Goal: Task Accomplishment & Management: Use online tool/utility

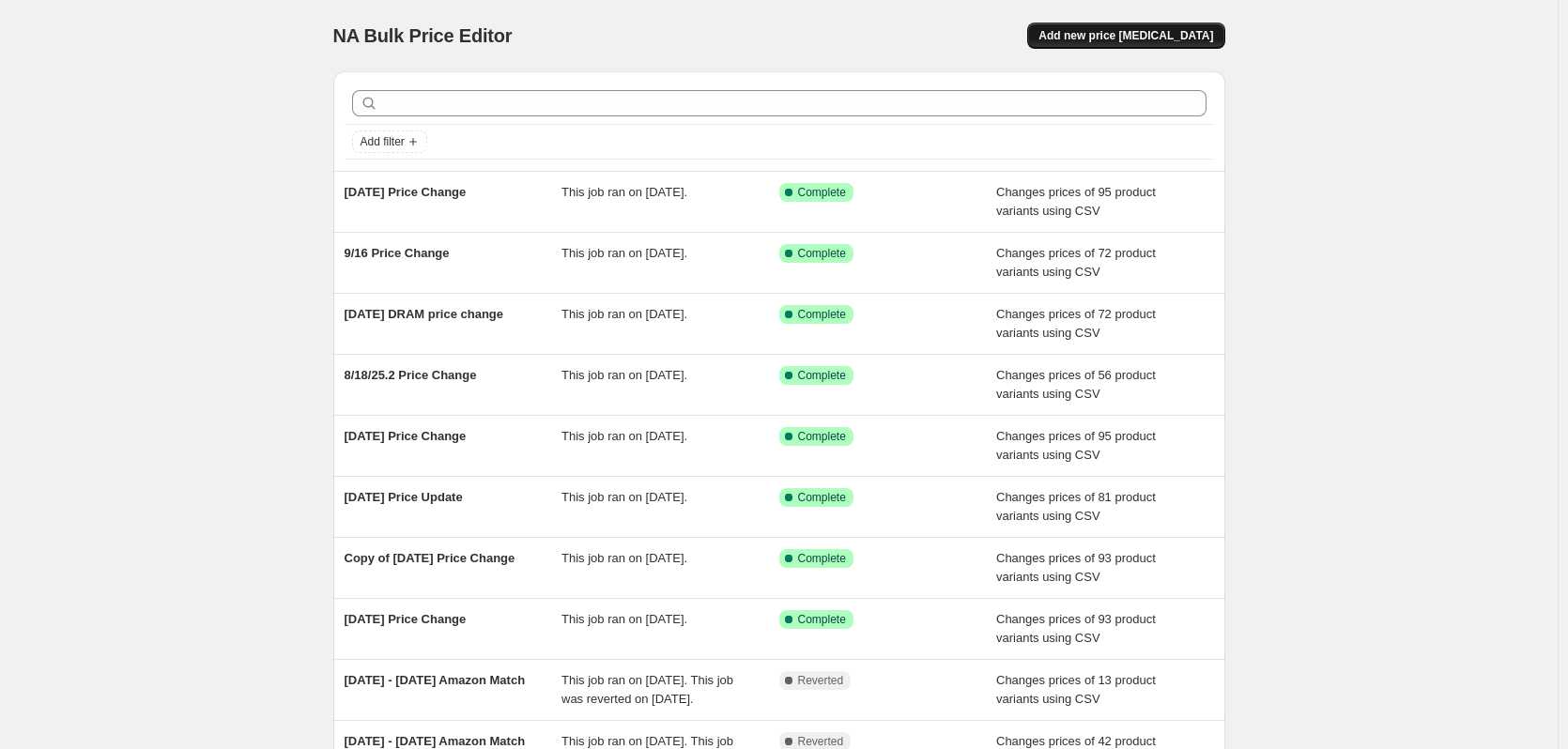
click at [1129, 29] on button "Add new price [MEDICAL_DATA]" at bounding box center [1125, 36] width 197 height 27
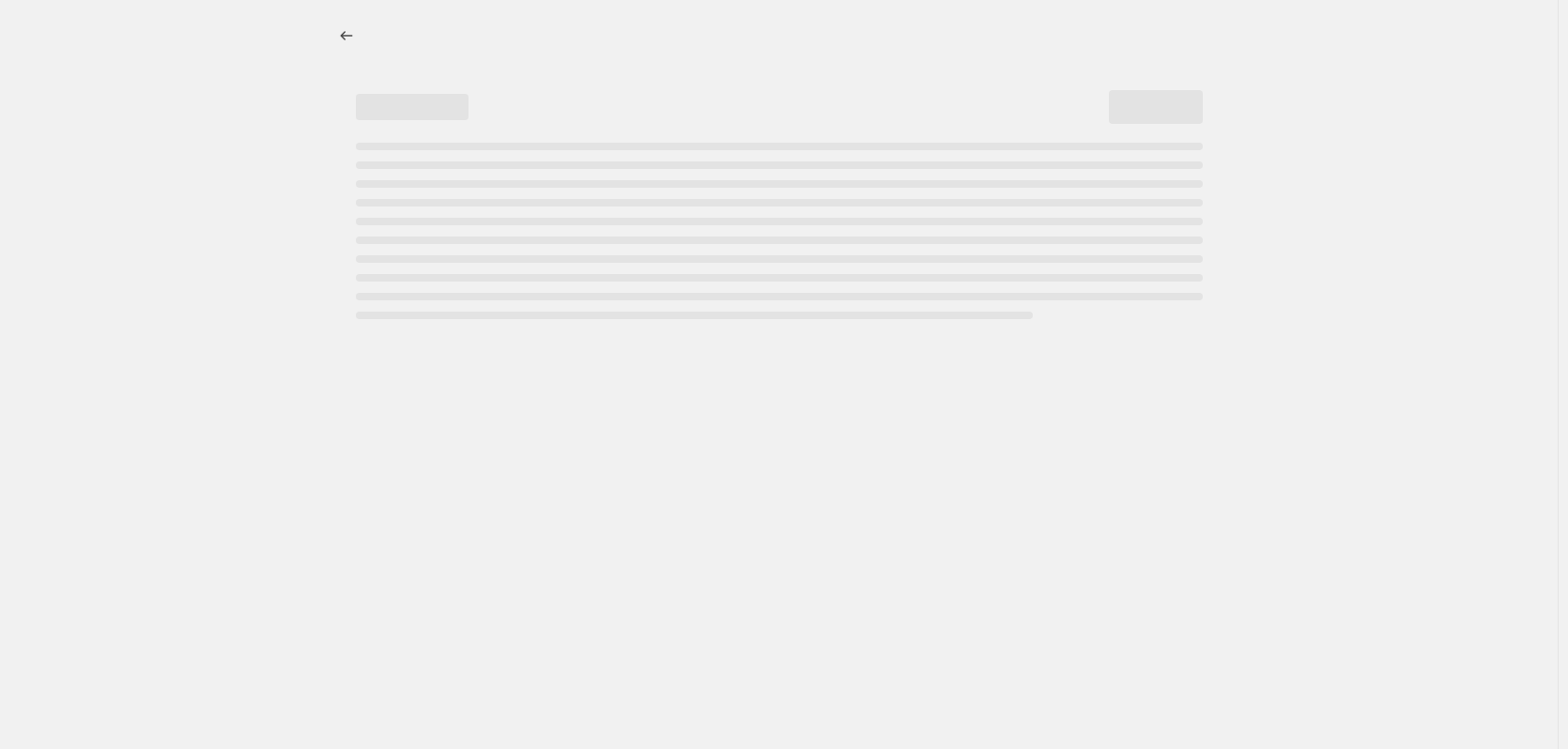
select select "percentage"
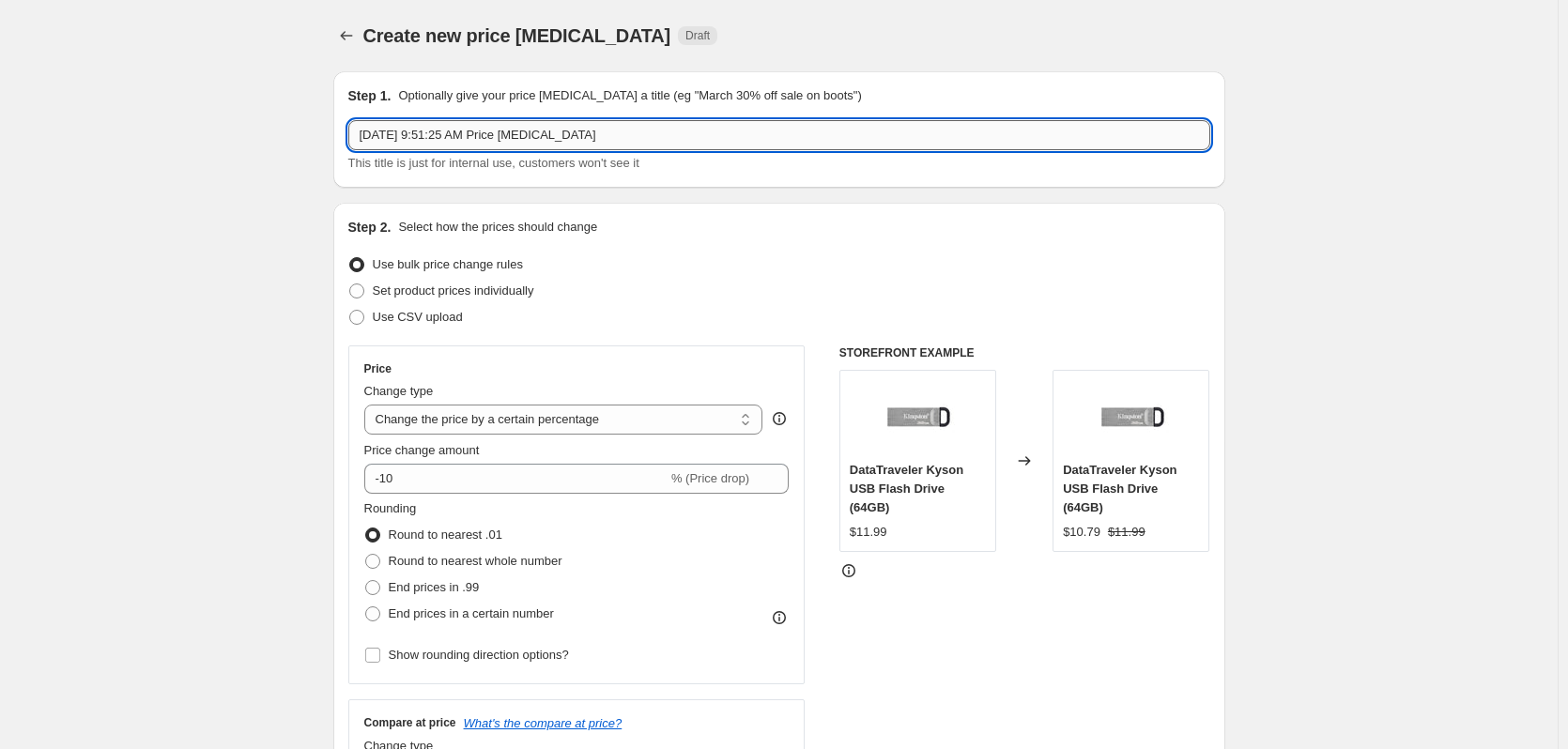
click at [651, 144] on input "[DATE] 9:51:25 AM Price [MEDICAL_DATA]" at bounding box center [779, 135] width 861 height 30
click at [0, 128] on html "Home Settings Plans Skip to content Create new price [MEDICAL_DATA]. This page …" at bounding box center [784, 374] width 1568 height 749
type input "[DATE] Price Change"
click at [362, 316] on span at bounding box center [357, 317] width 15 height 15
click at [350, 311] on input "Use CSV upload" at bounding box center [349, 310] width 1 height 1
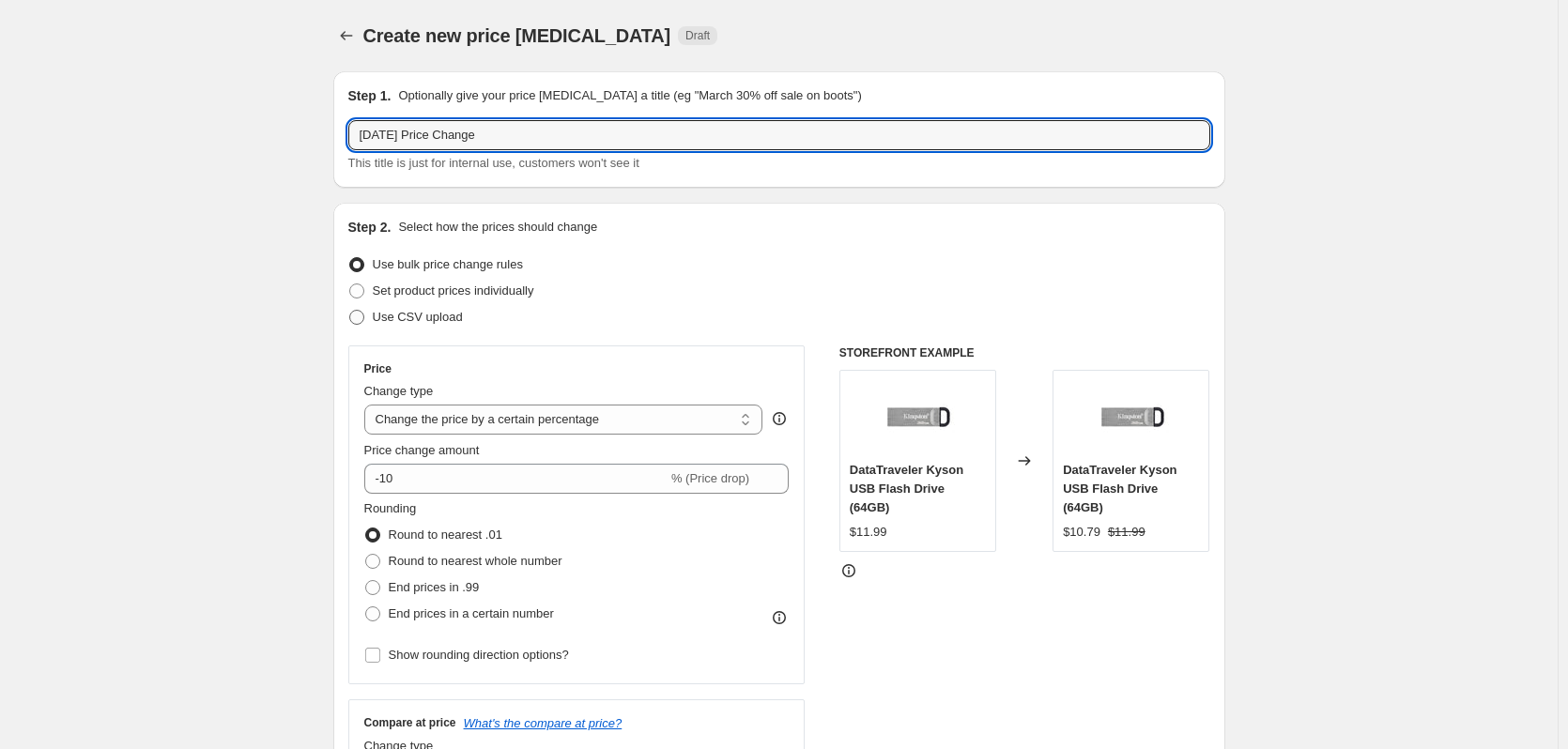
radio input "true"
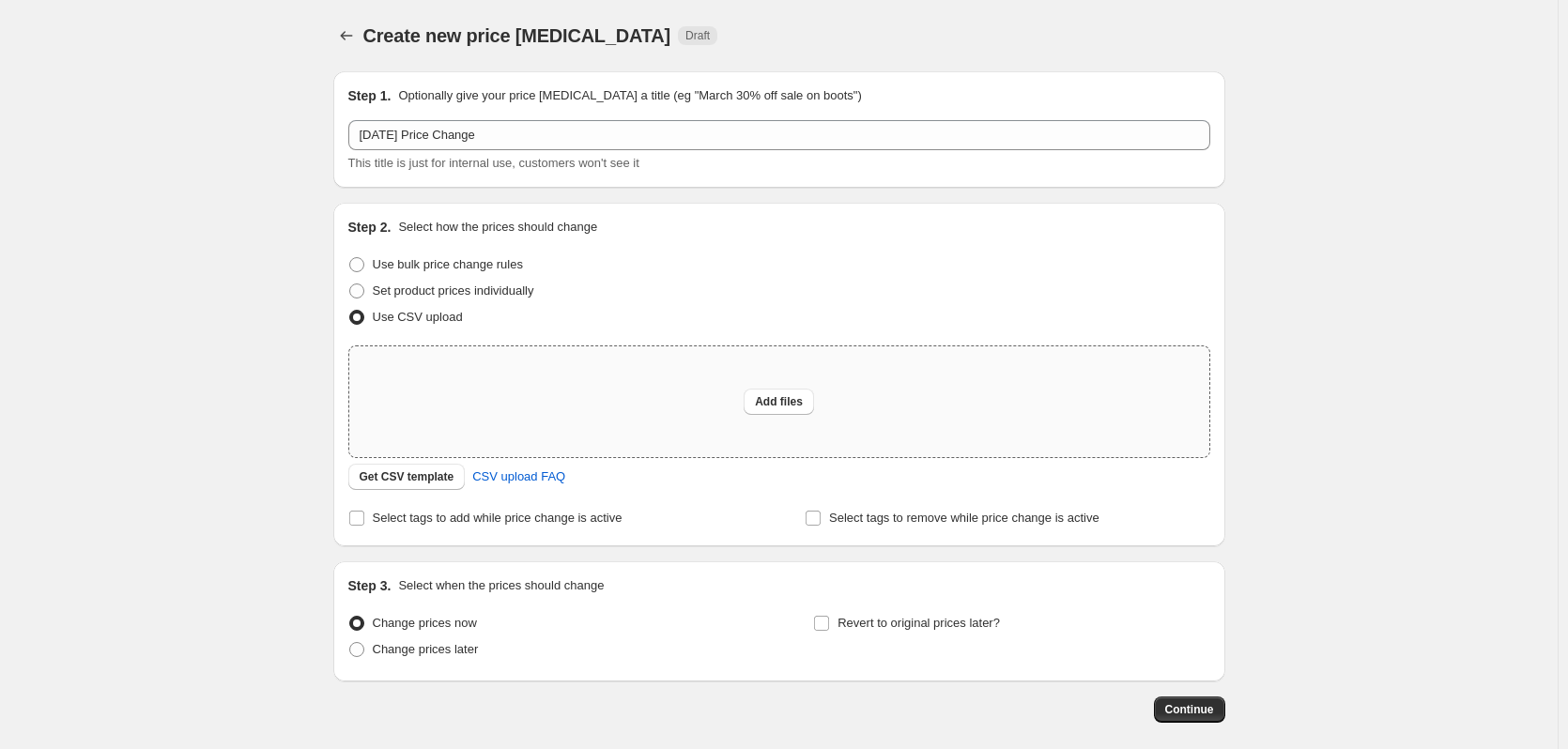
click at [863, 380] on div "Add files" at bounding box center [779, 401] width 860 height 110
type input "C:\fakepath\101525 Price Change.csv"
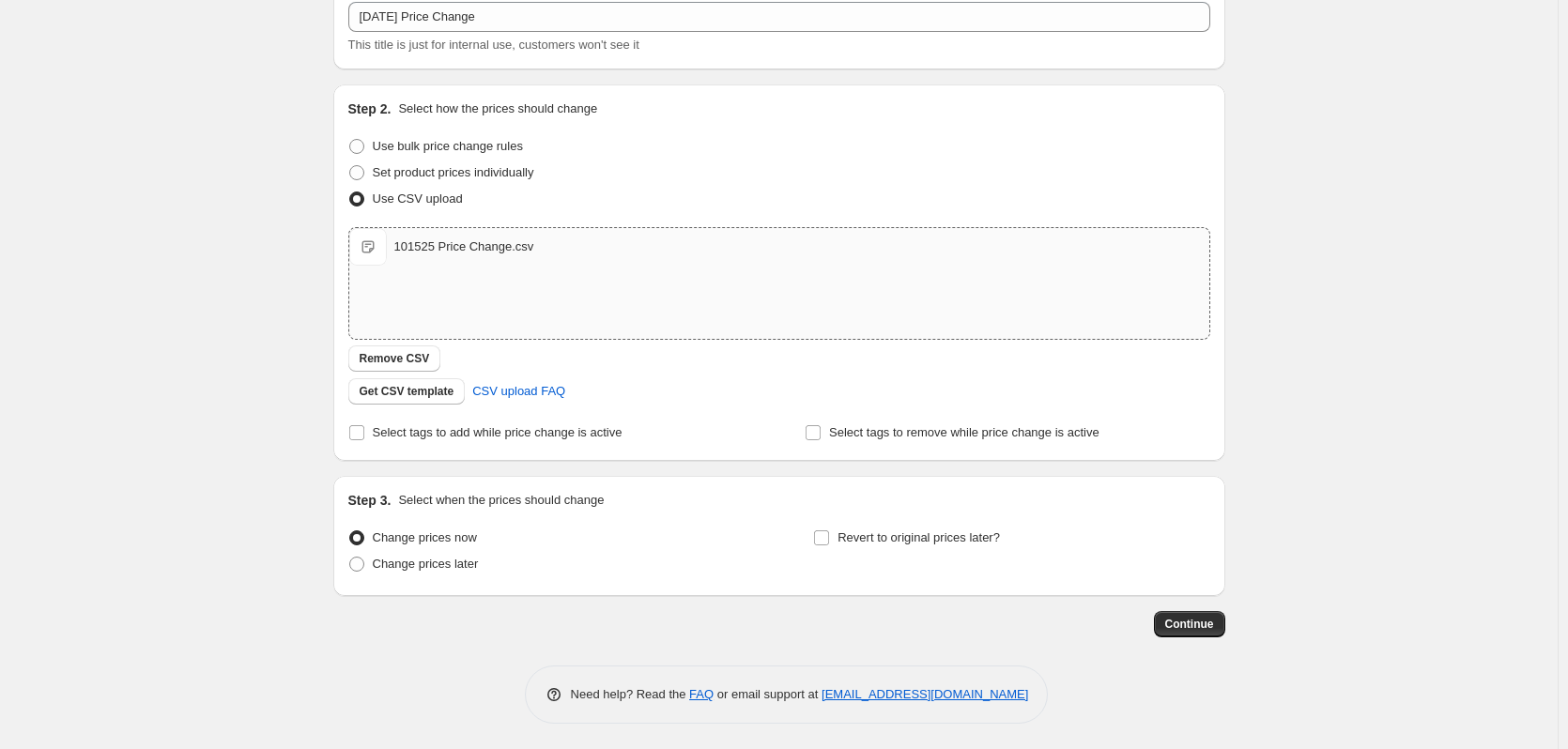
scroll to position [121, 0]
click at [1222, 624] on button "Continue" at bounding box center [1189, 622] width 71 height 27
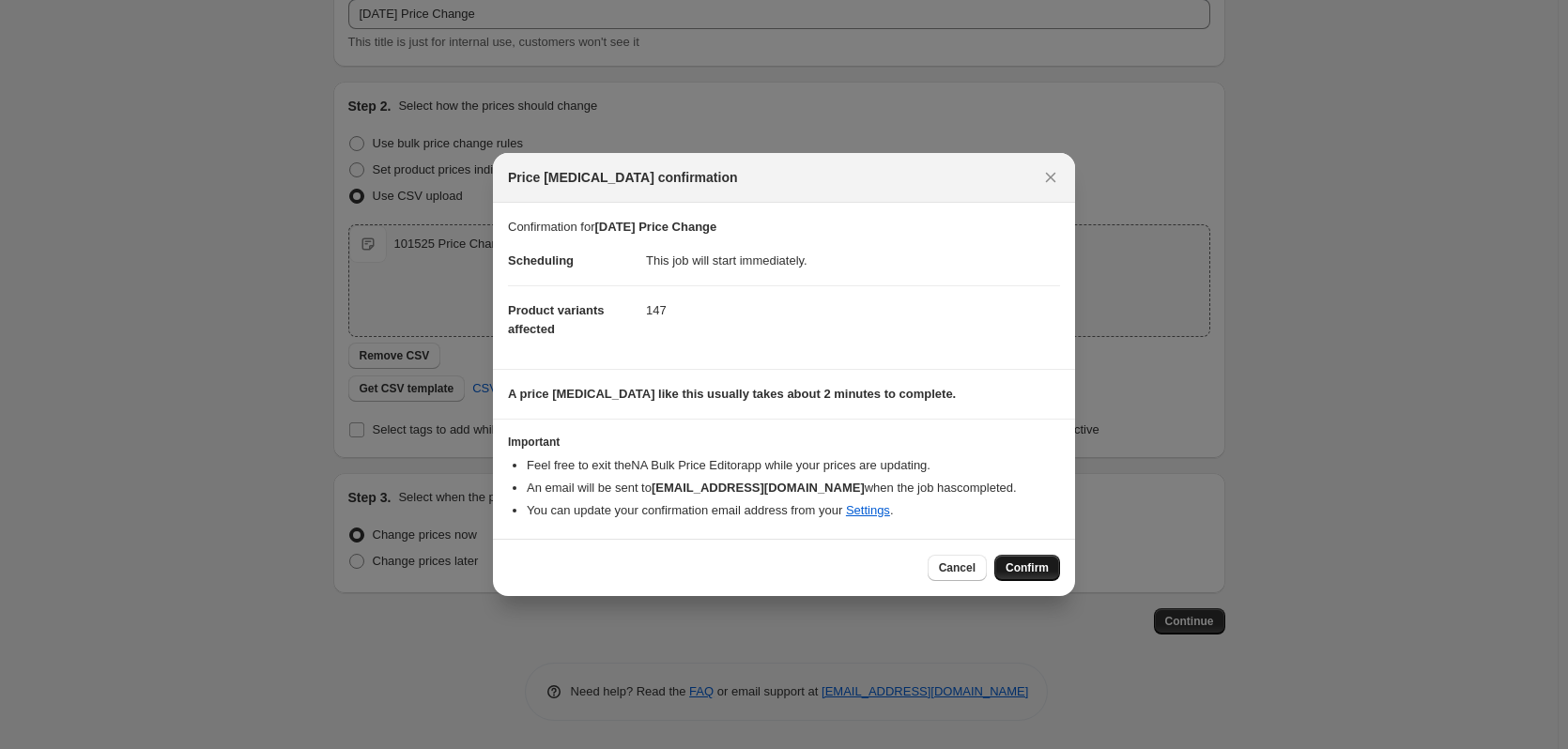
click at [1015, 567] on span "Confirm" at bounding box center [1026, 567] width 43 height 15
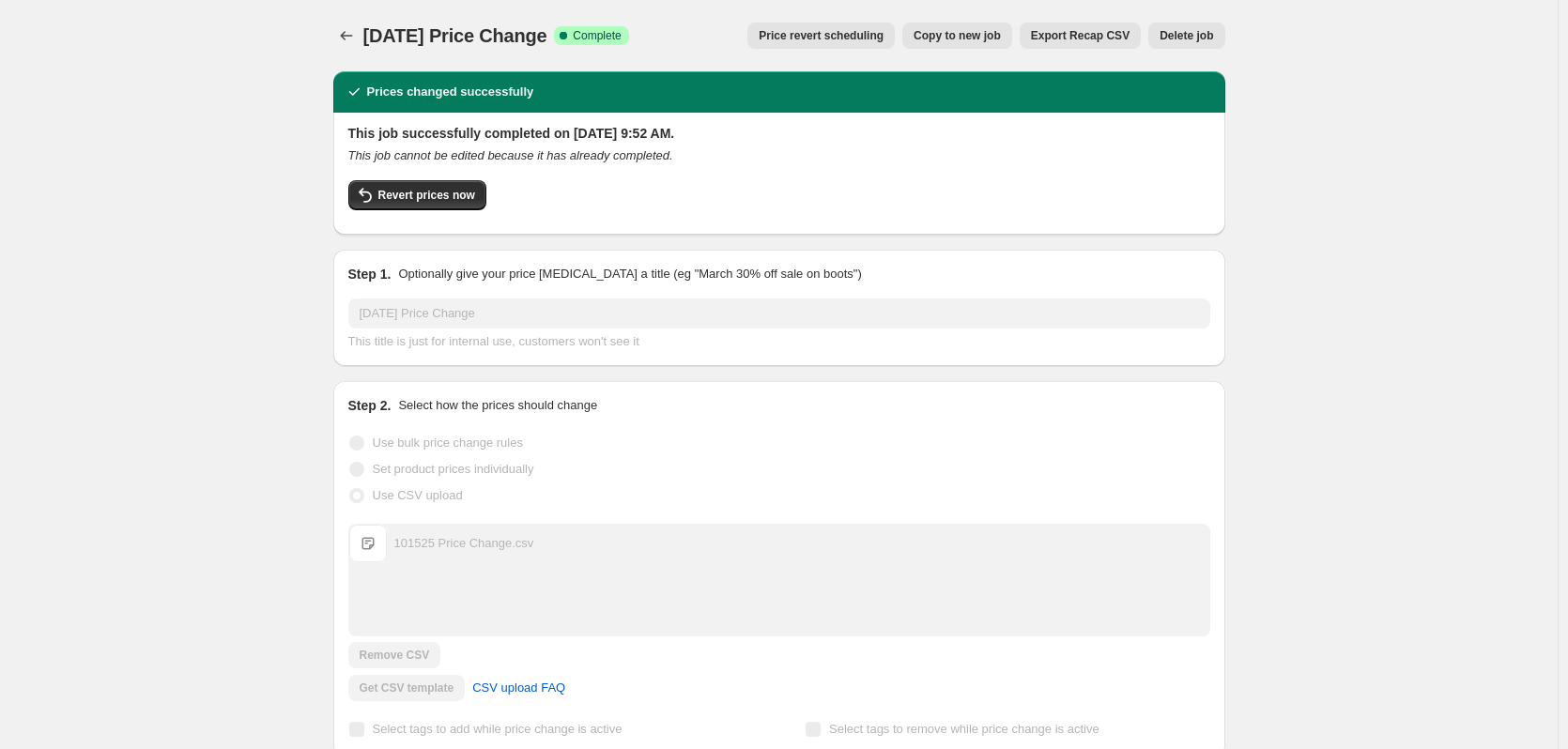
click at [346, 38] on icon "Price change jobs" at bounding box center [346, 36] width 19 height 19
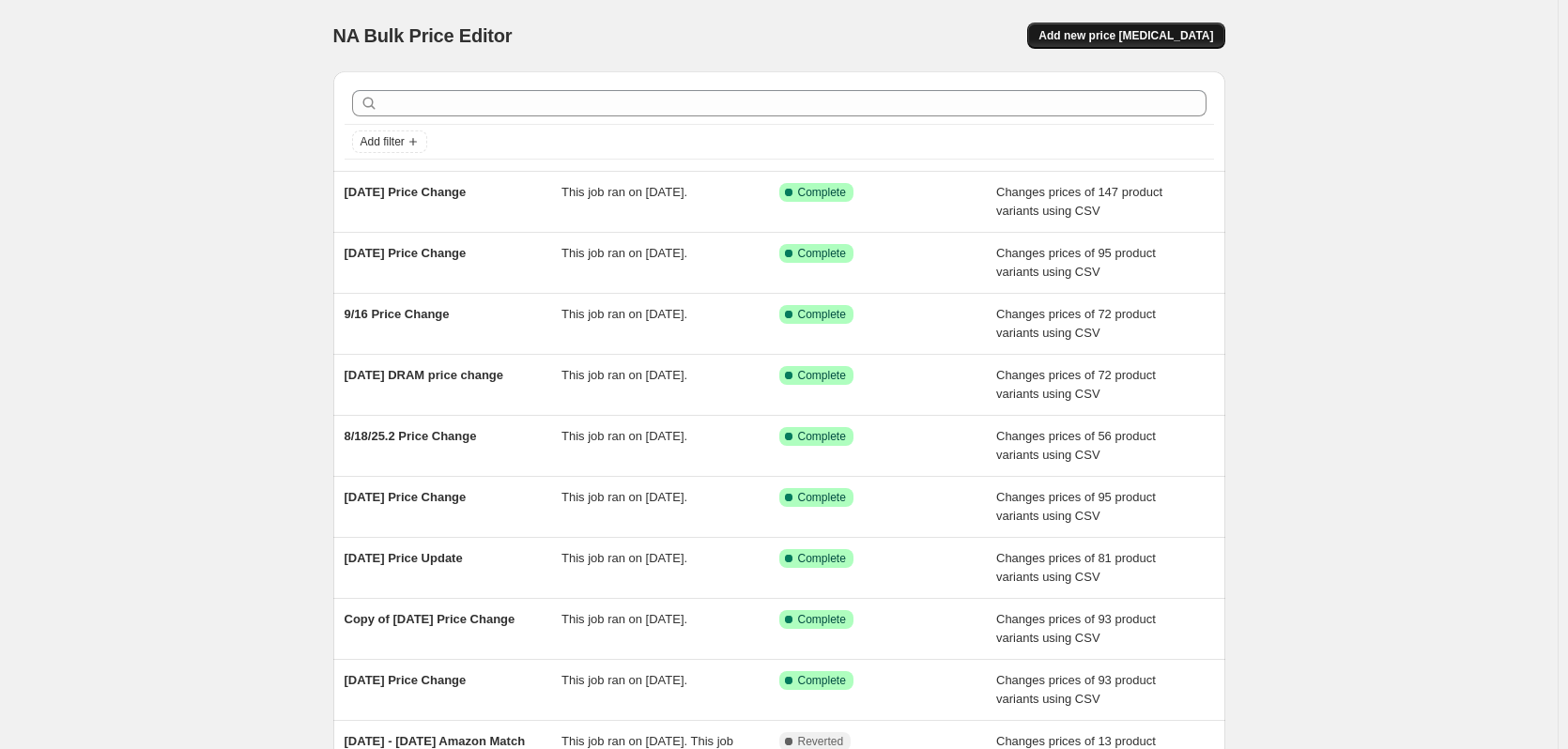
click at [1164, 30] on span "Add new price [MEDICAL_DATA]" at bounding box center [1126, 36] width 175 height 15
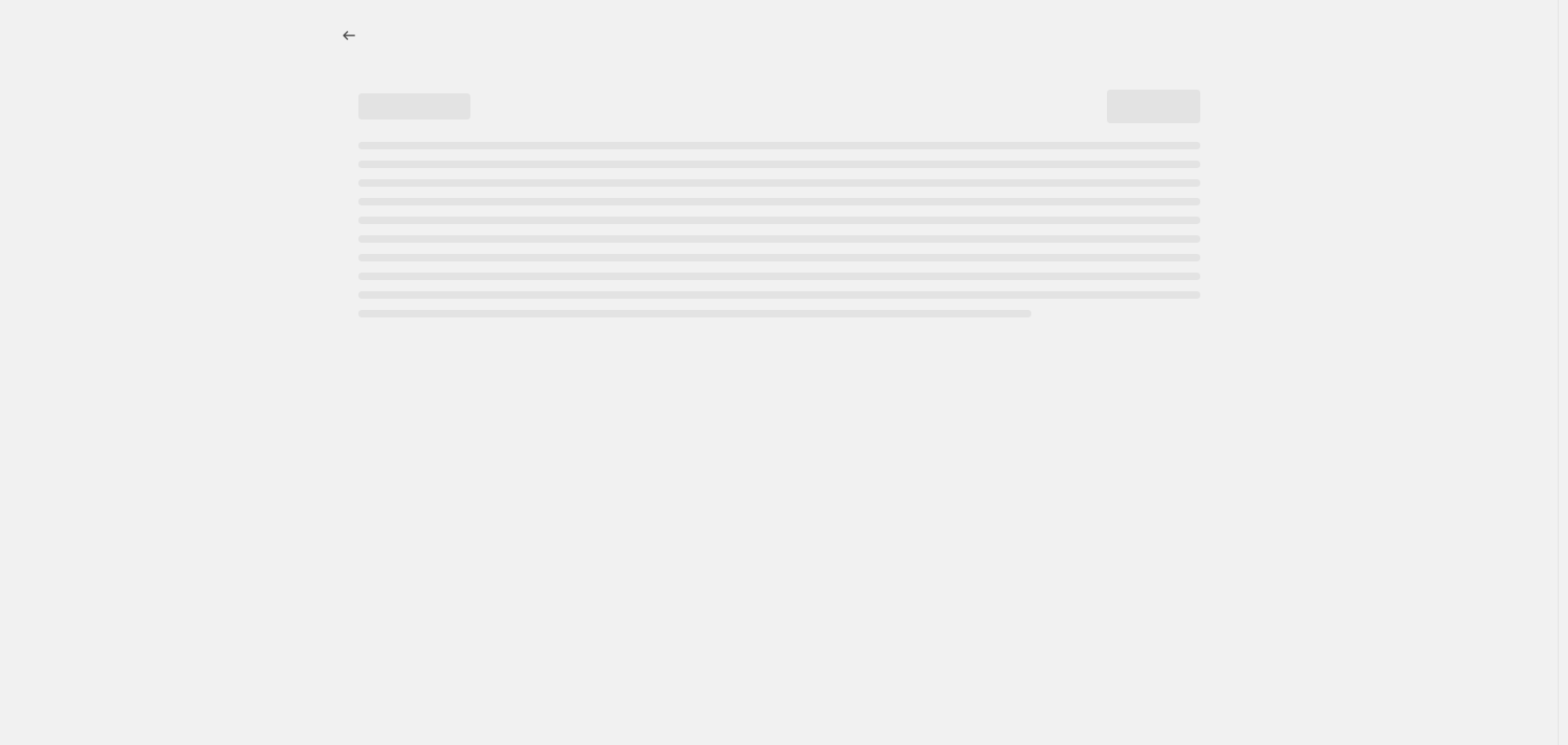
select select "percentage"
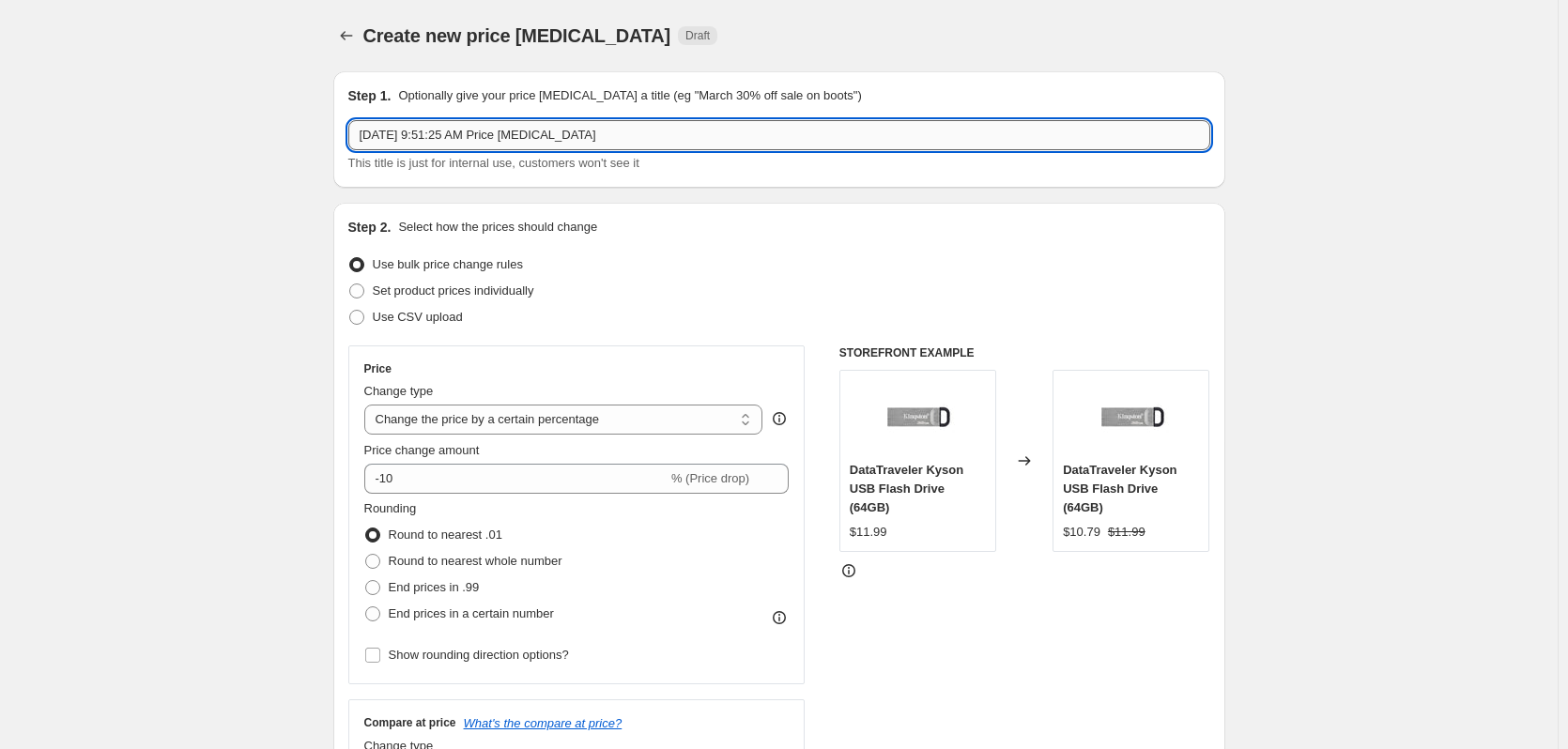
click at [505, 138] on input "[DATE] 9:51:25 AM Price [MEDICAL_DATA]" at bounding box center [779, 135] width 861 height 30
drag, startPoint x: 631, startPoint y: 143, endPoint x: -228, endPoint y: 84, distance: 861.0
click at [0, 84] on html "Home Settings Plans Skip to content Create new price [MEDICAL_DATA]. This page …" at bounding box center [784, 374] width 1568 height 749
type input "[DATE] part 2 price change"
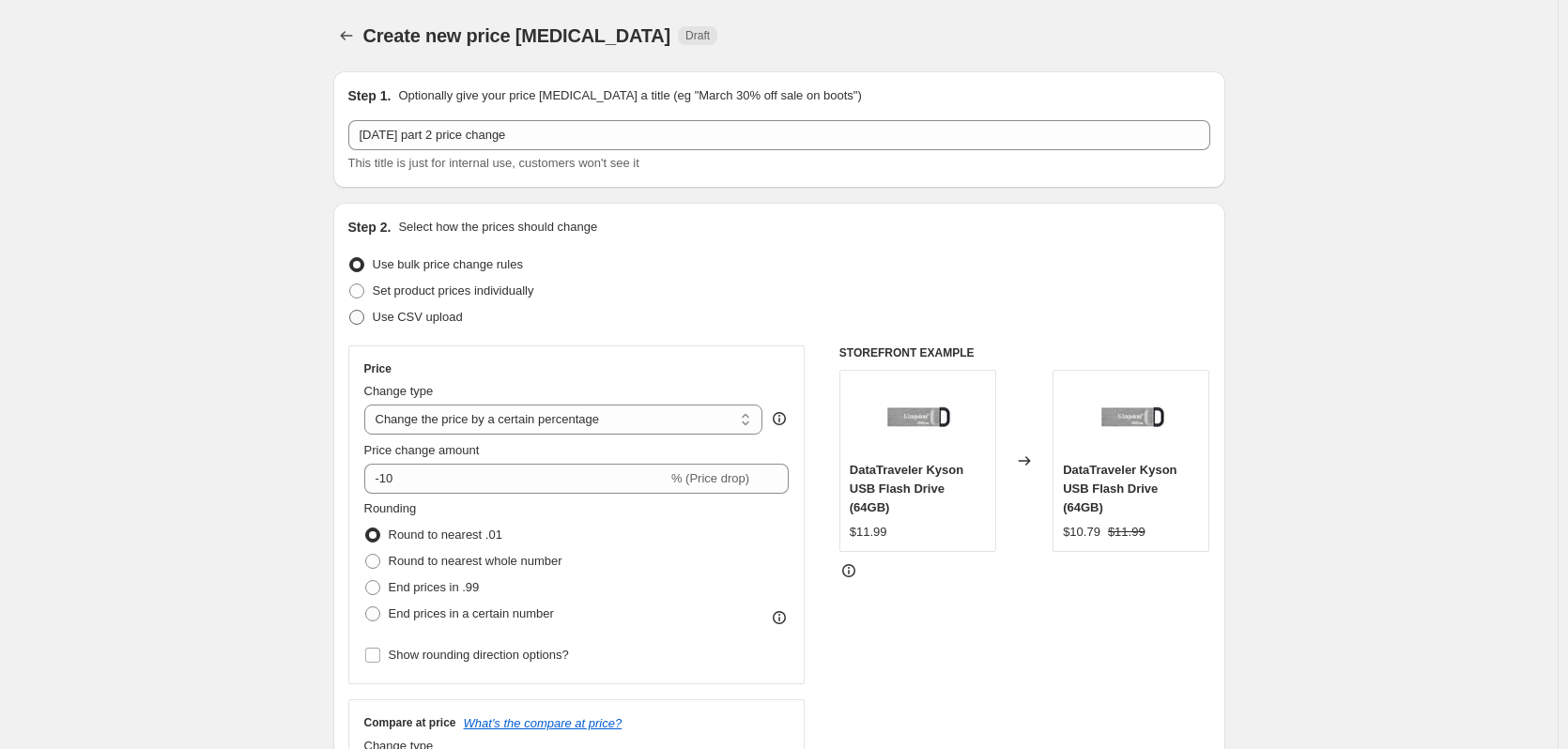
click at [445, 328] on label "Use CSV upload" at bounding box center [405, 317] width 114 height 27
click at [350, 311] on input "Use CSV upload" at bounding box center [349, 310] width 1 height 1
radio input "true"
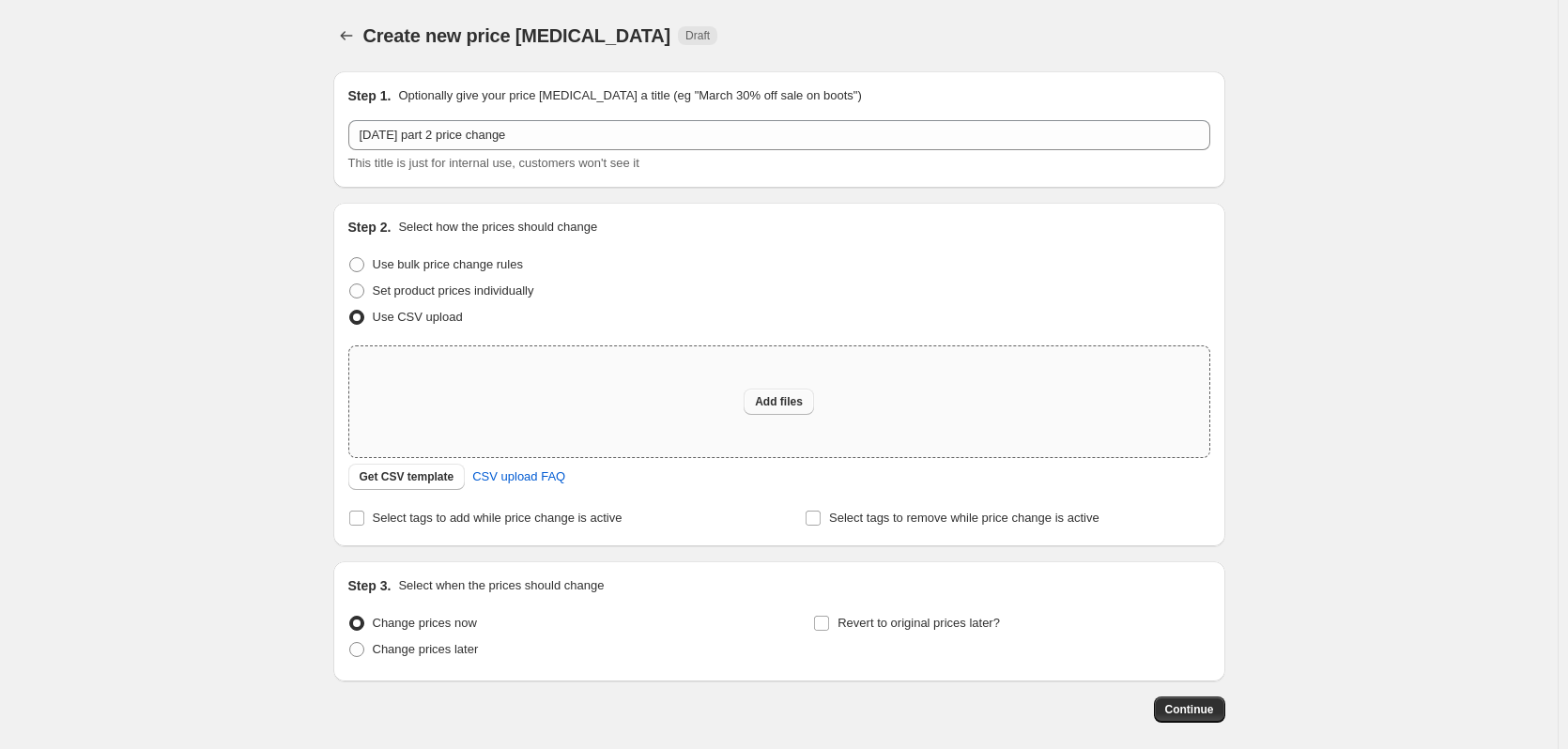
click at [751, 391] on button "Add files" at bounding box center [779, 402] width 70 height 27
type input "C:\fakepath\101525 Price Change 2.0.csv"
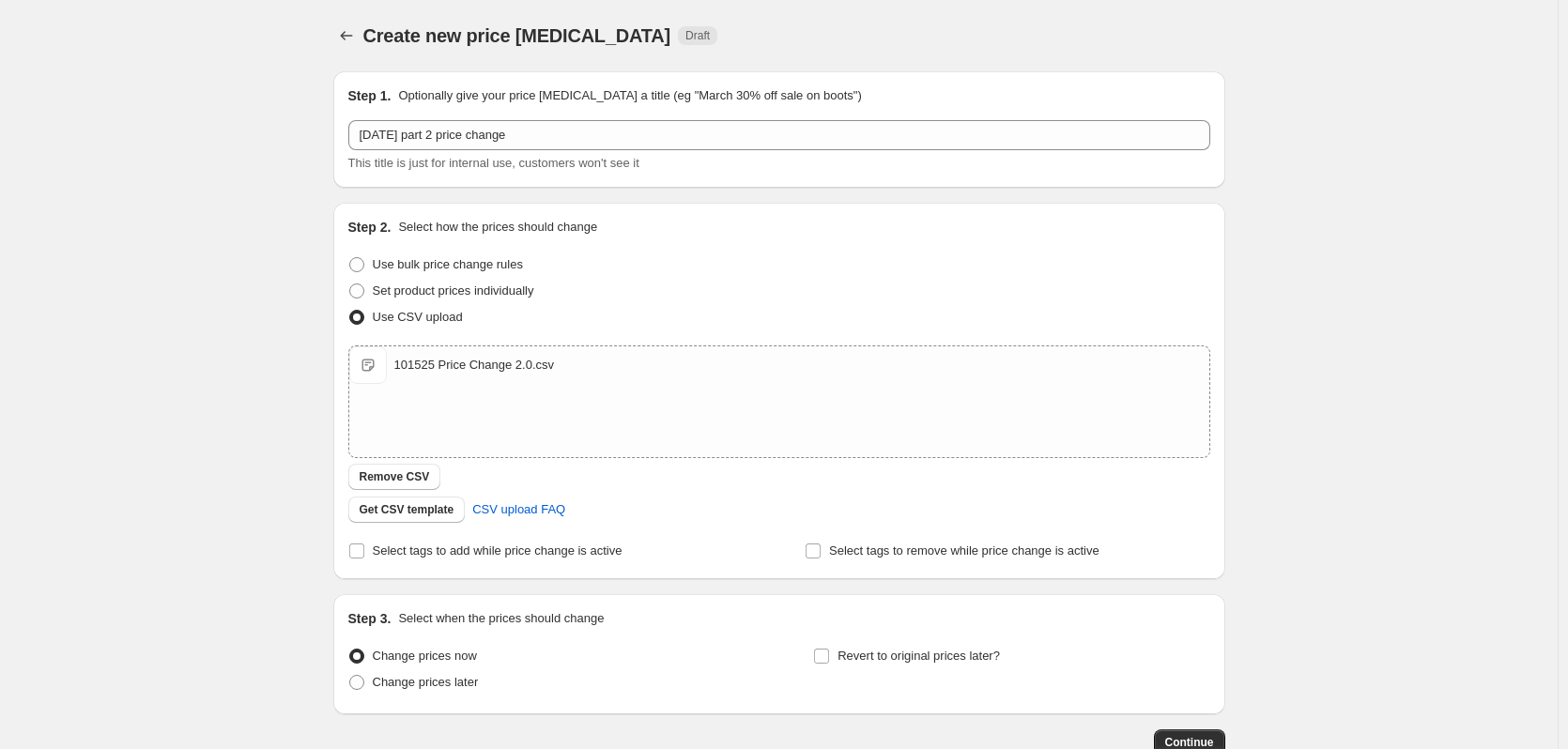
scroll to position [121, 0]
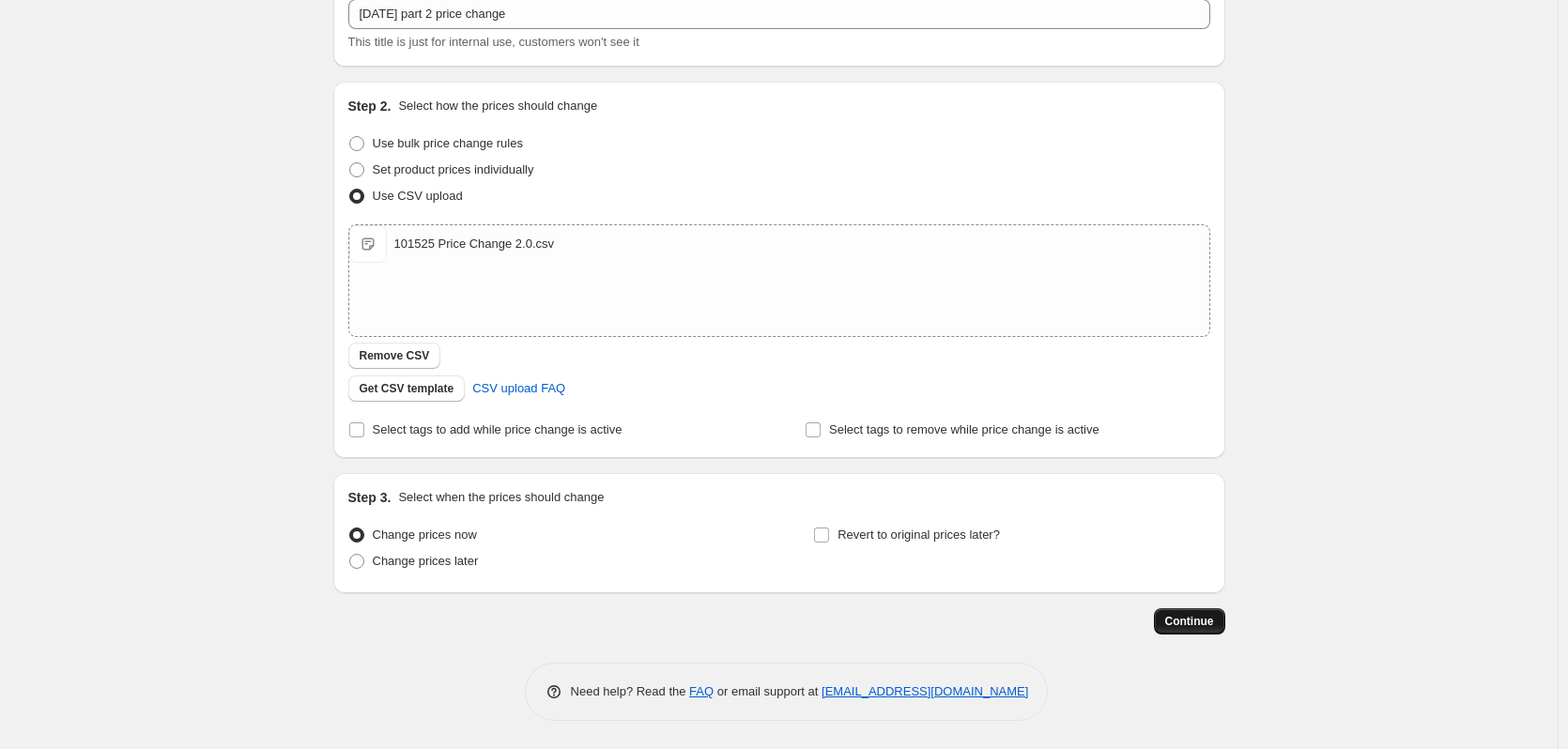
click at [1204, 631] on button "Continue" at bounding box center [1189, 622] width 71 height 27
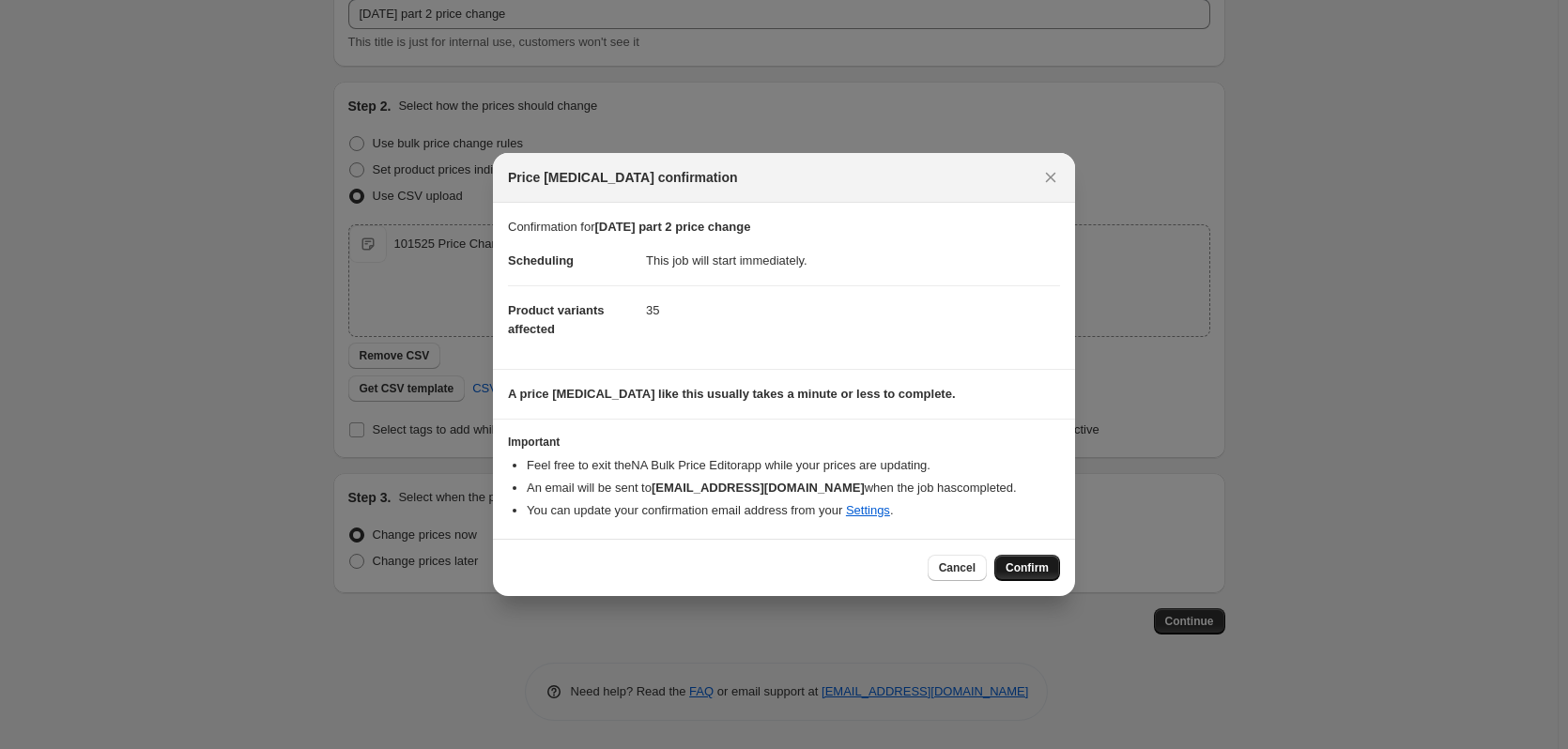
click at [1055, 571] on button "Confirm" at bounding box center [1026, 567] width 66 height 27
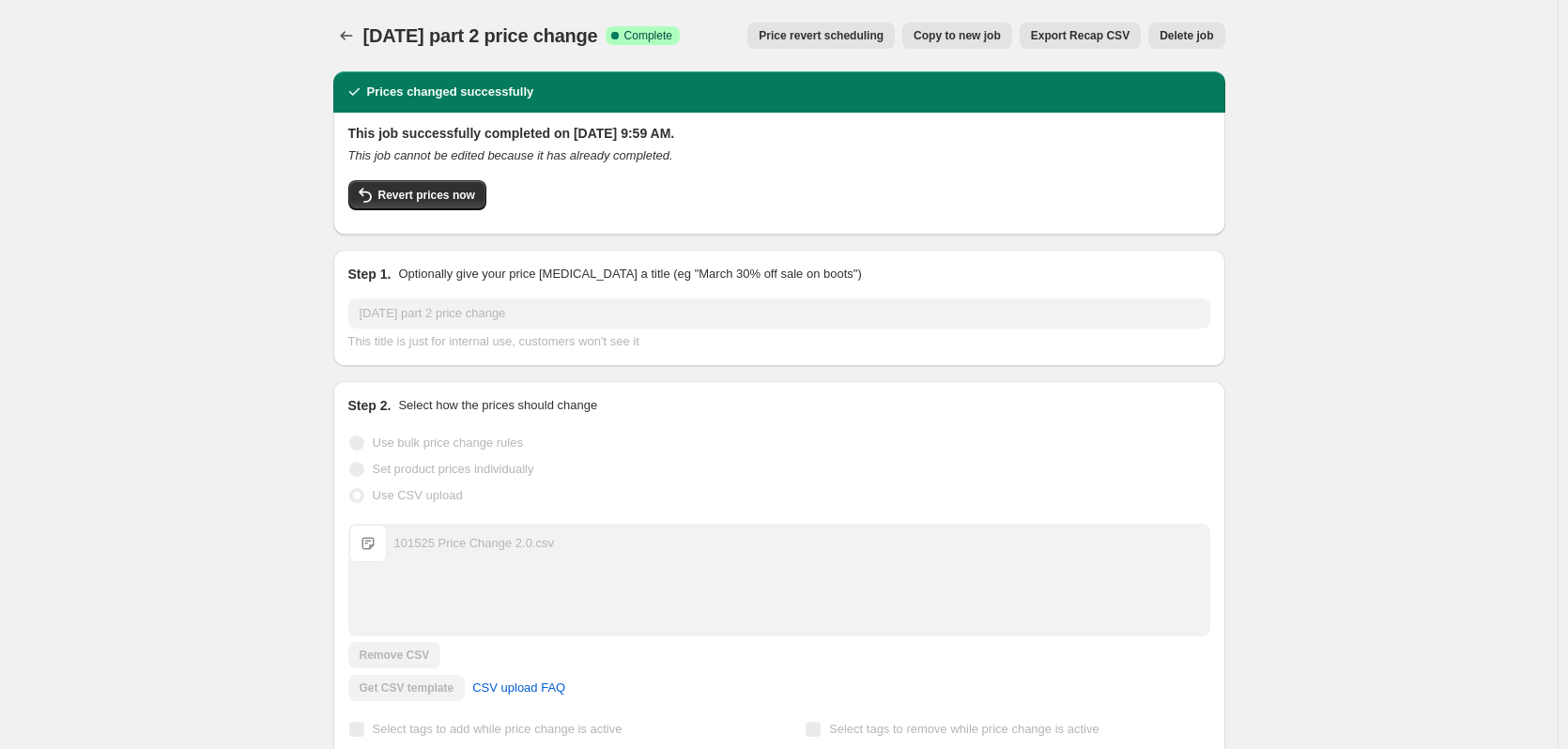
drag, startPoint x: 208, startPoint y: 200, endPoint x: 230, endPoint y: 174, distance: 34.1
